Goal: Find specific page/section: Find specific page/section

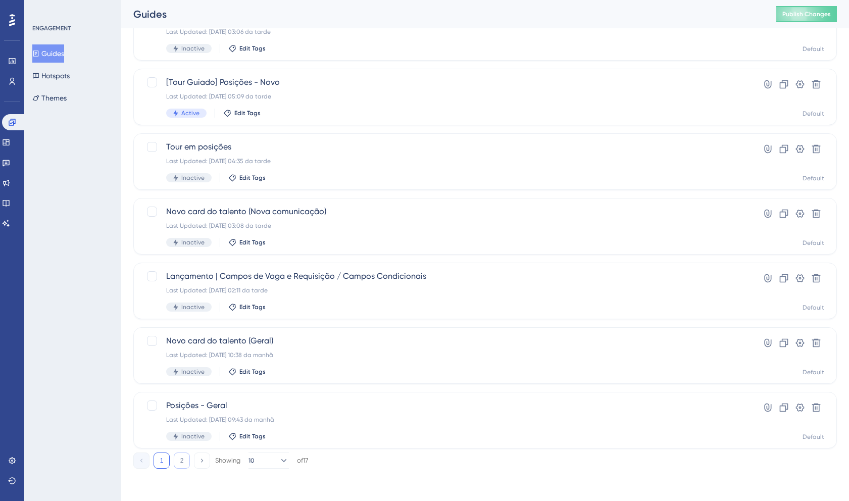
click at [179, 456] on button "2" at bounding box center [182, 460] width 16 height 16
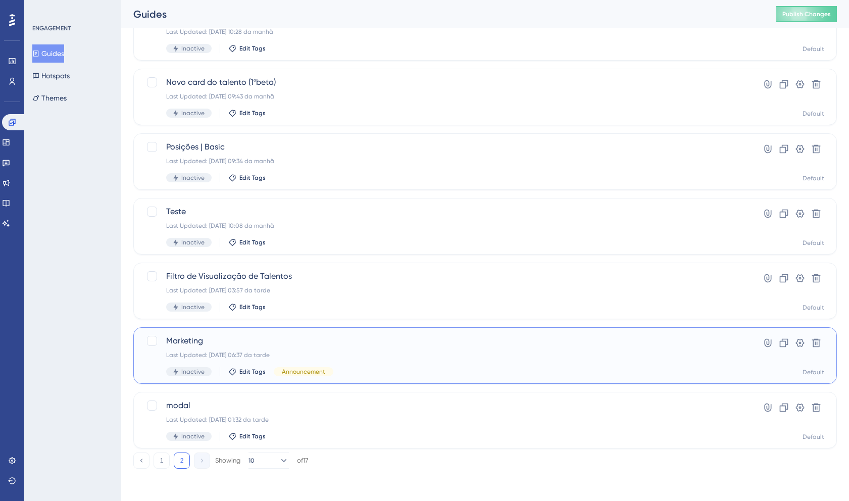
click at [646, 345] on span "Marketing" at bounding box center [444, 341] width 557 height 12
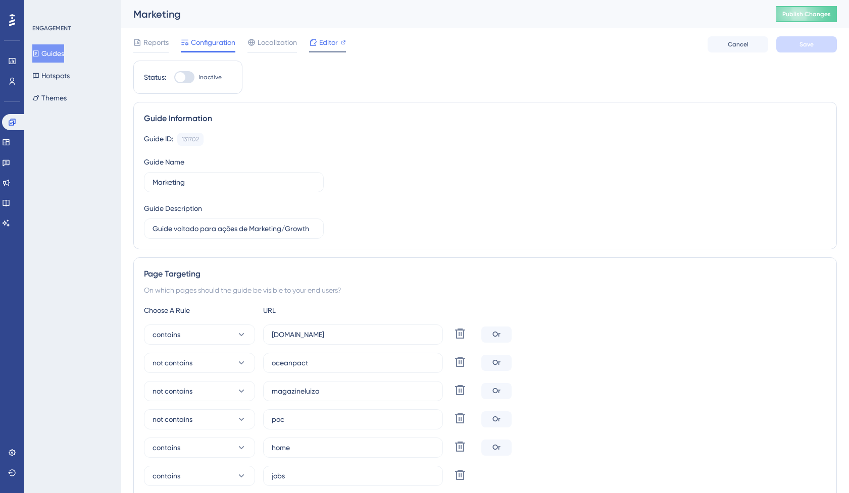
click at [322, 38] on span "Editor" at bounding box center [328, 42] width 19 height 12
